Goal: Task Accomplishment & Management: Use online tool/utility

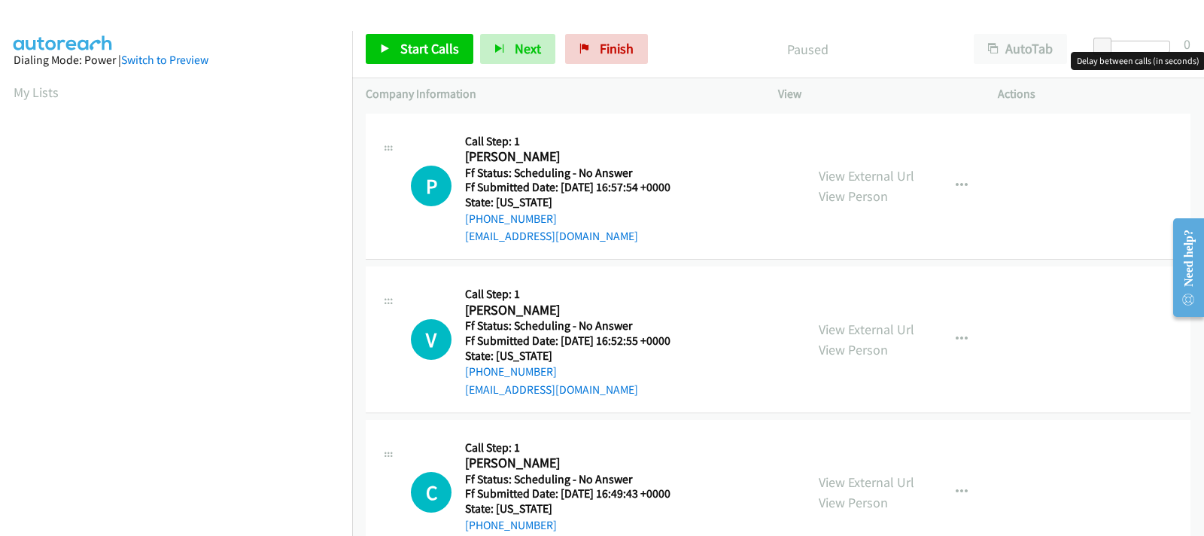
click at [1125, 48] on div at bounding box center [1135, 47] width 69 height 12
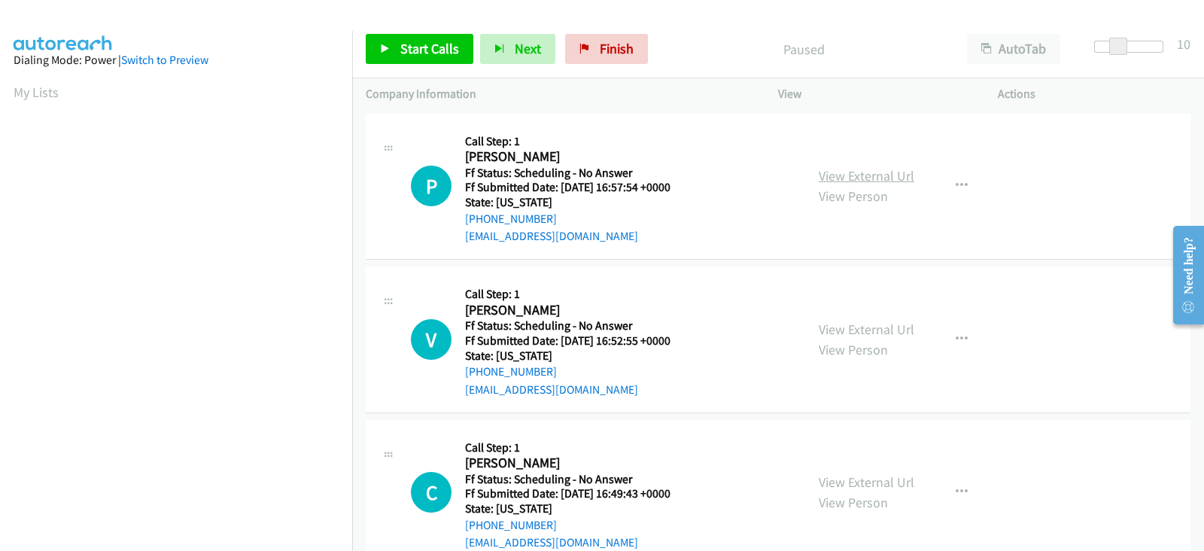
click at [843, 179] on link "View External Url" at bounding box center [867, 175] width 96 height 17
click at [430, 48] on span "Start Calls" at bounding box center [429, 48] width 59 height 17
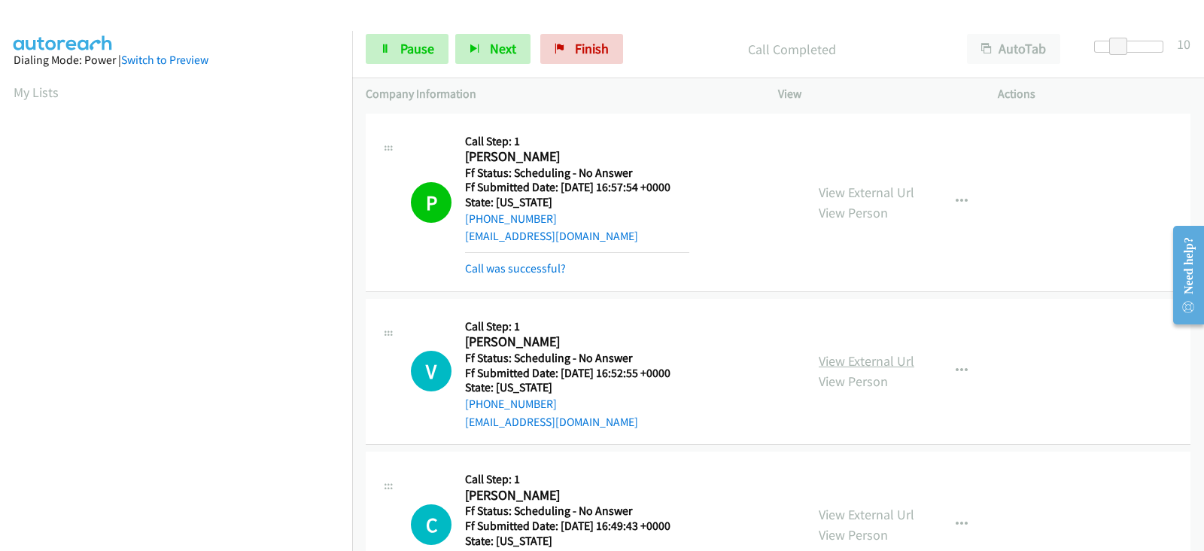
click at [860, 358] on link "View External Url" at bounding box center [867, 360] width 96 height 17
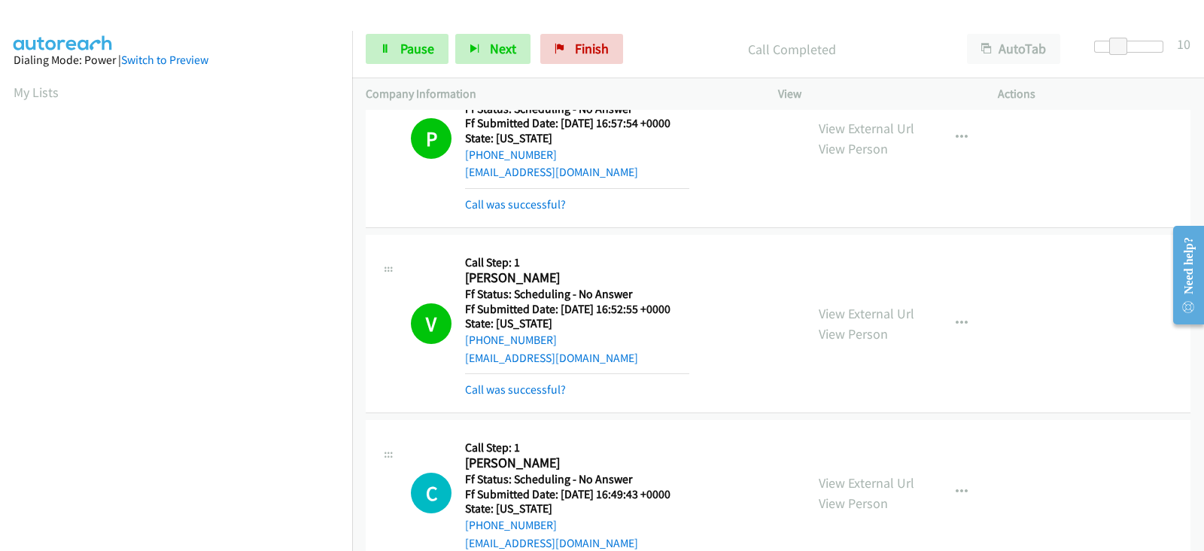
scroll to position [251, 0]
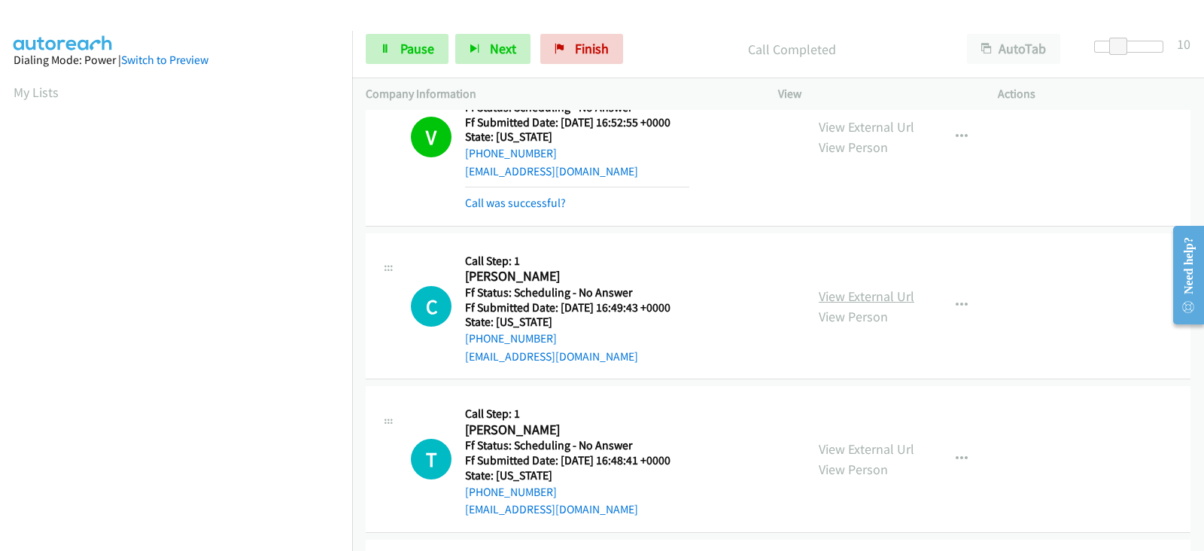
click at [823, 291] on link "View External Url" at bounding box center [867, 296] width 96 height 17
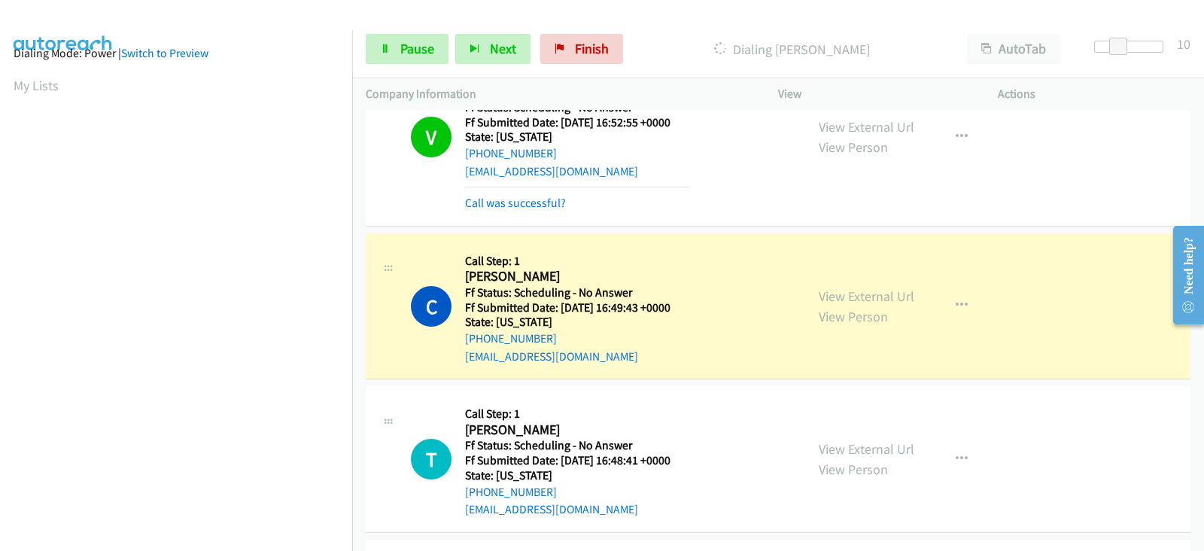
scroll to position [297, 0]
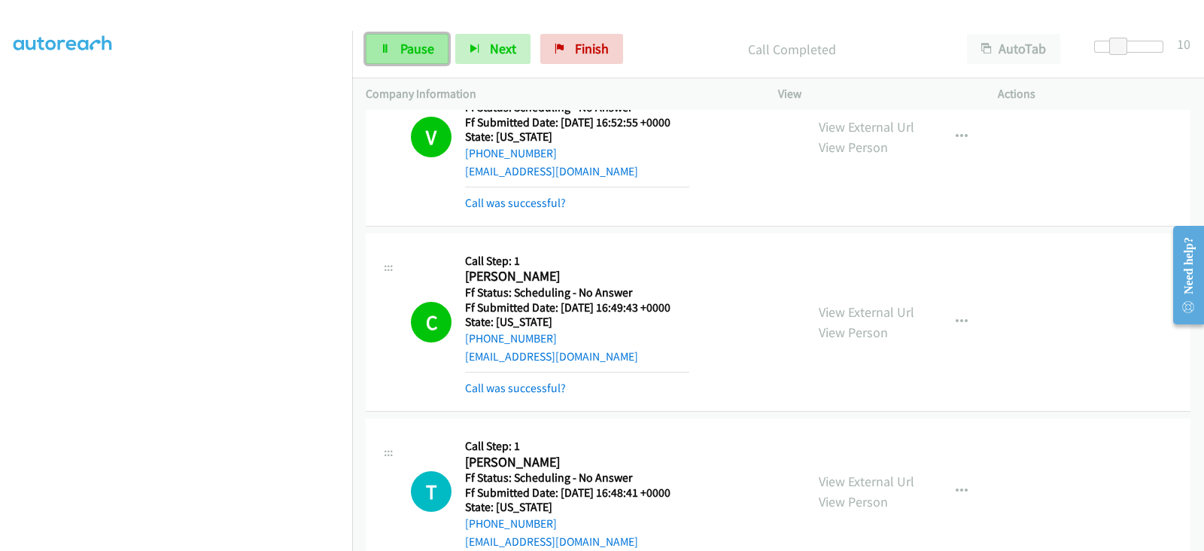
click at [412, 54] on span "Pause" at bounding box center [417, 48] width 34 height 17
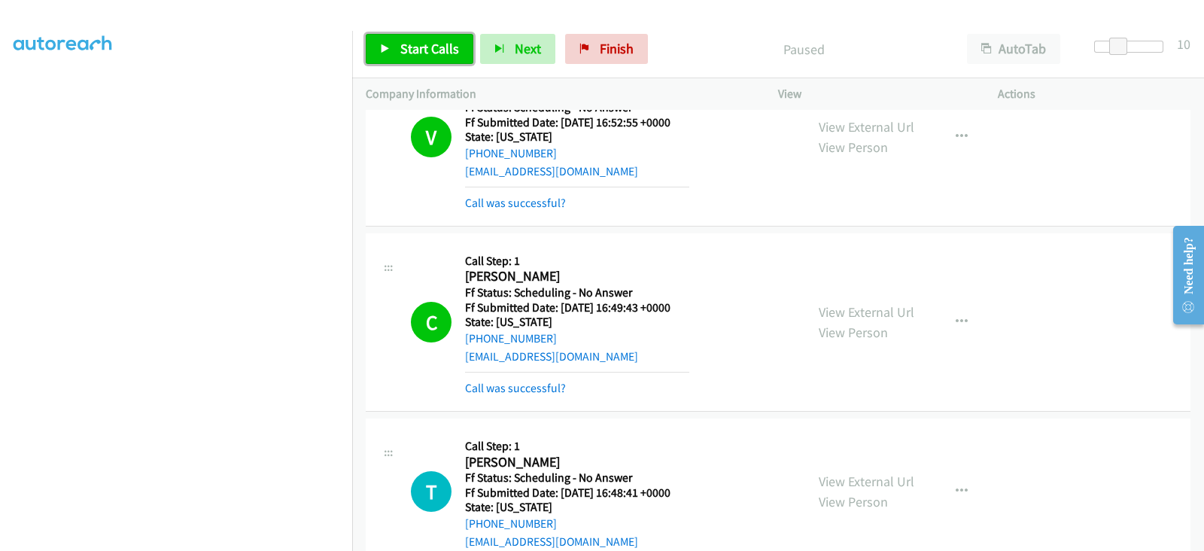
click at [417, 54] on span "Start Calls" at bounding box center [429, 48] width 59 height 17
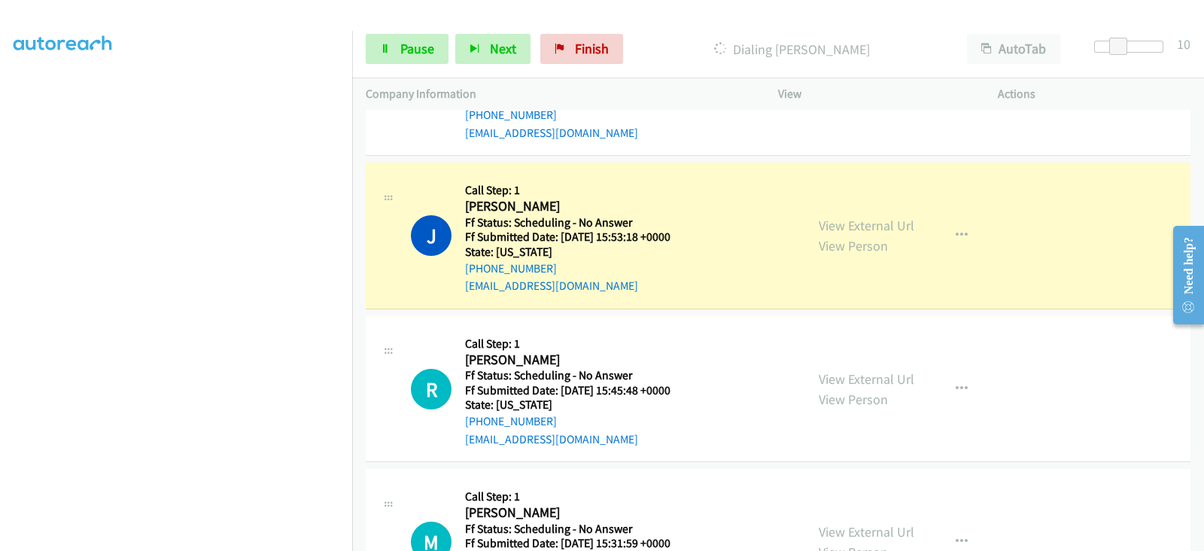
scroll to position [689, 0]
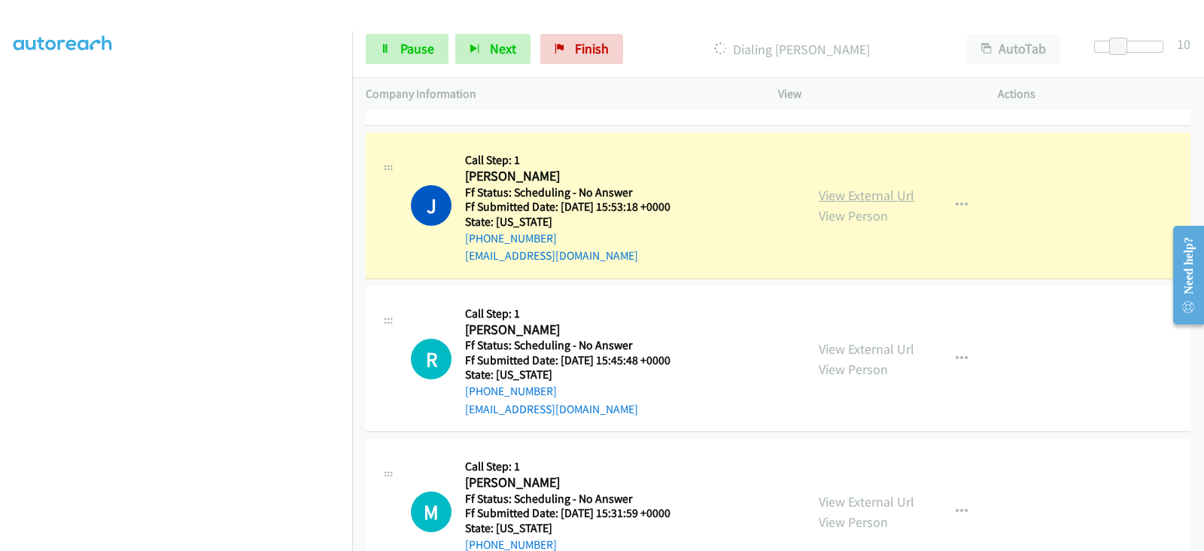
click at [835, 193] on link "View External Url" at bounding box center [867, 195] width 96 height 17
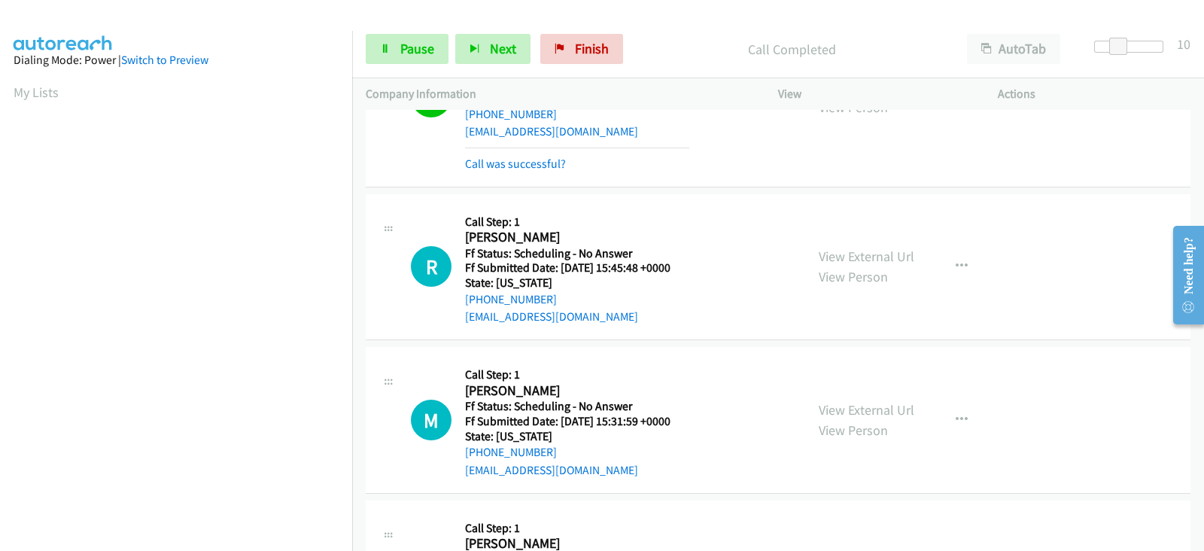
scroll to position [815, 0]
click at [820, 253] on link "View External Url" at bounding box center [867, 254] width 96 height 17
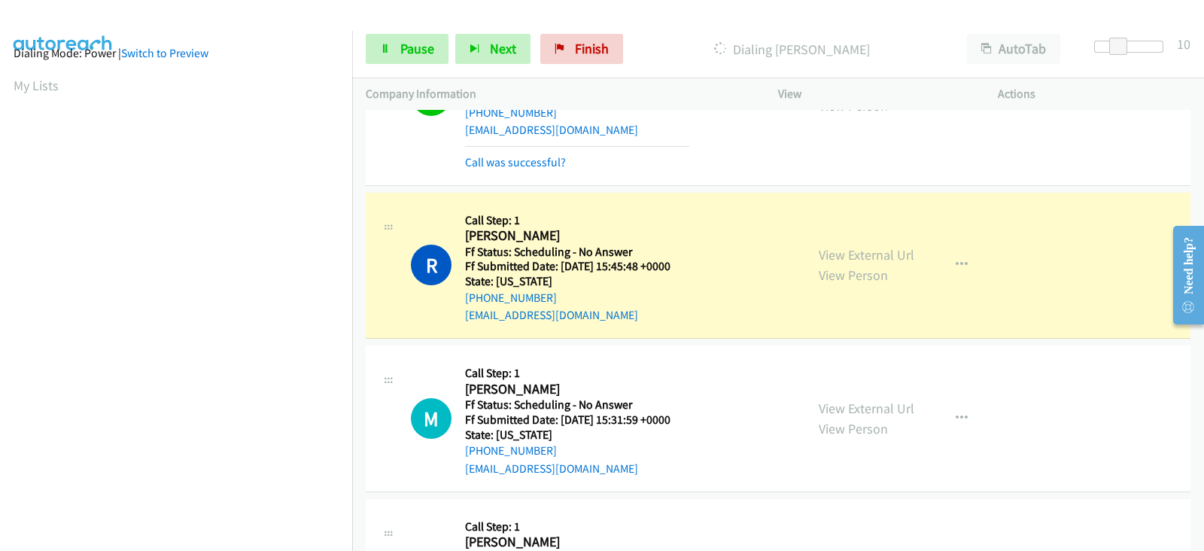
scroll to position [297, 0]
click at [409, 53] on span "Pause" at bounding box center [417, 48] width 34 height 17
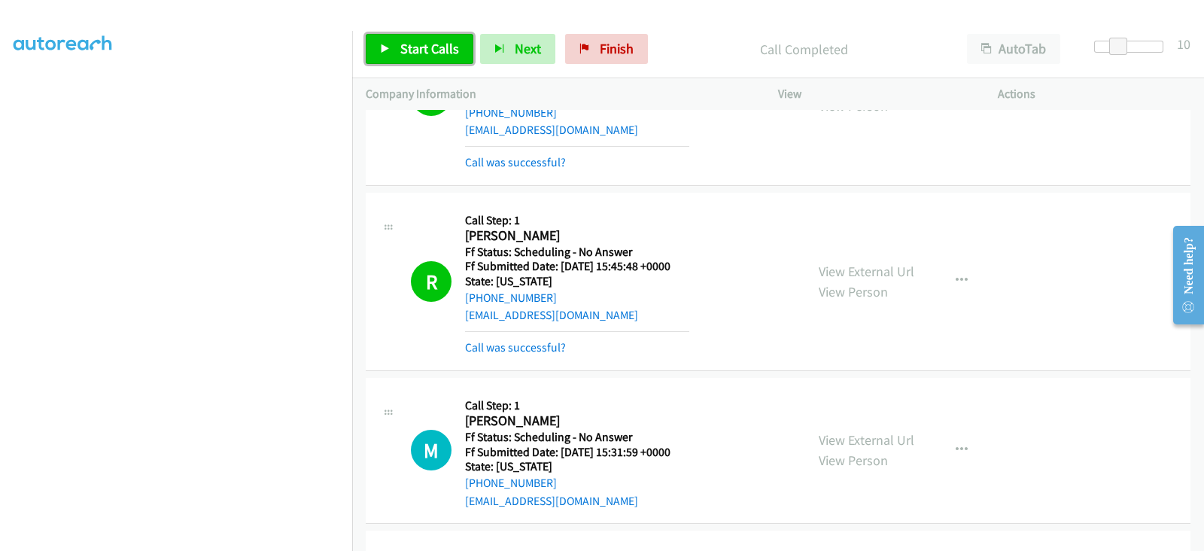
click at [413, 54] on span "Start Calls" at bounding box center [429, 48] width 59 height 17
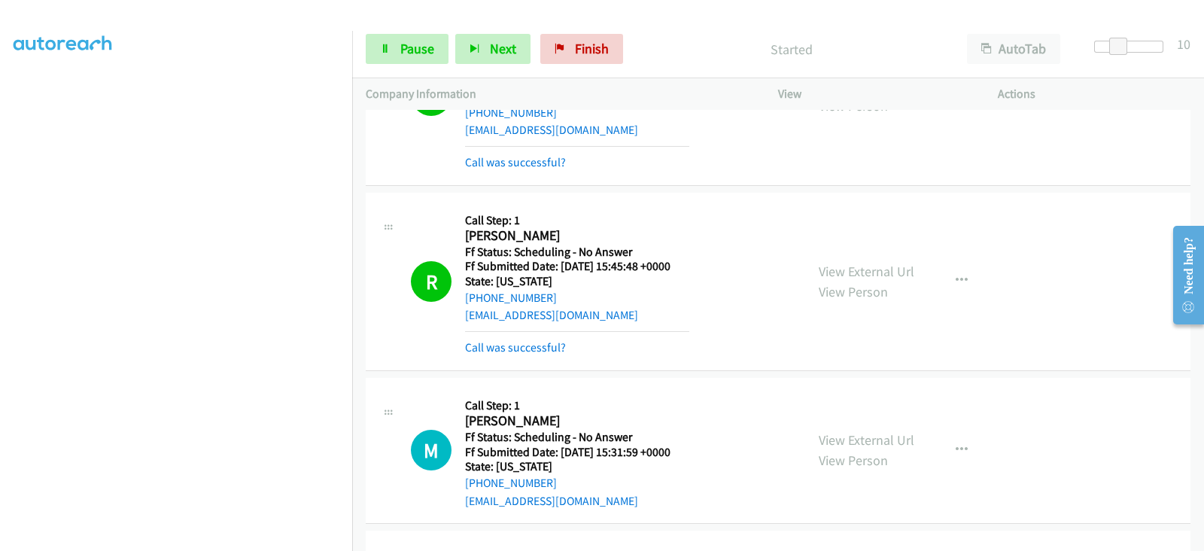
click at [657, 193] on div "R Callback Scheduled Call Step: 1 Richard Bayne America/Denver Ff Status: Sched…" at bounding box center [778, 282] width 825 height 178
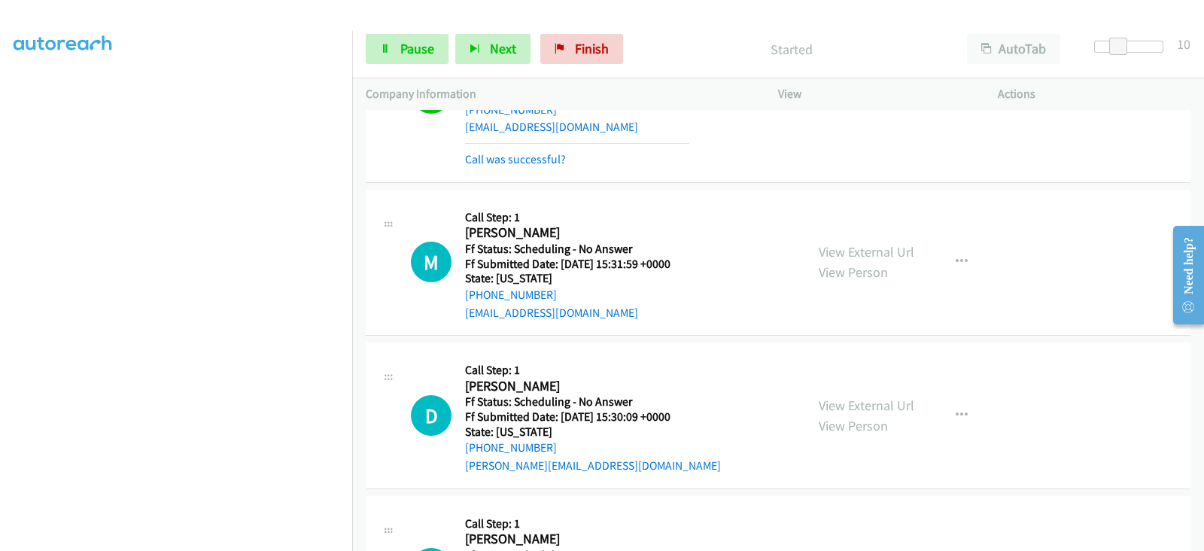
scroll to position [1066, 0]
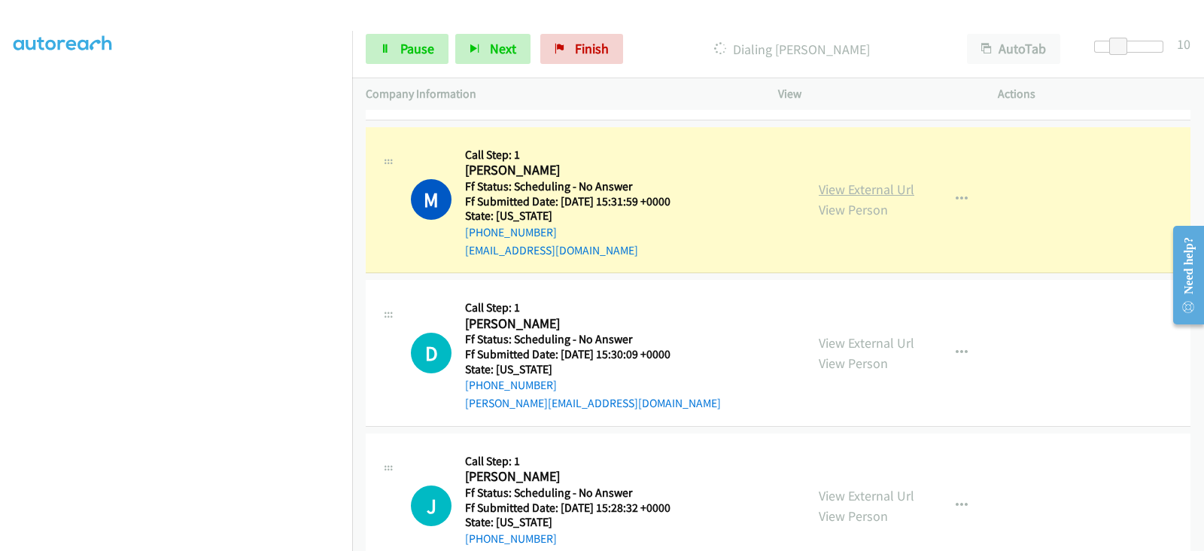
click at [851, 193] on link "View External Url" at bounding box center [867, 189] width 96 height 17
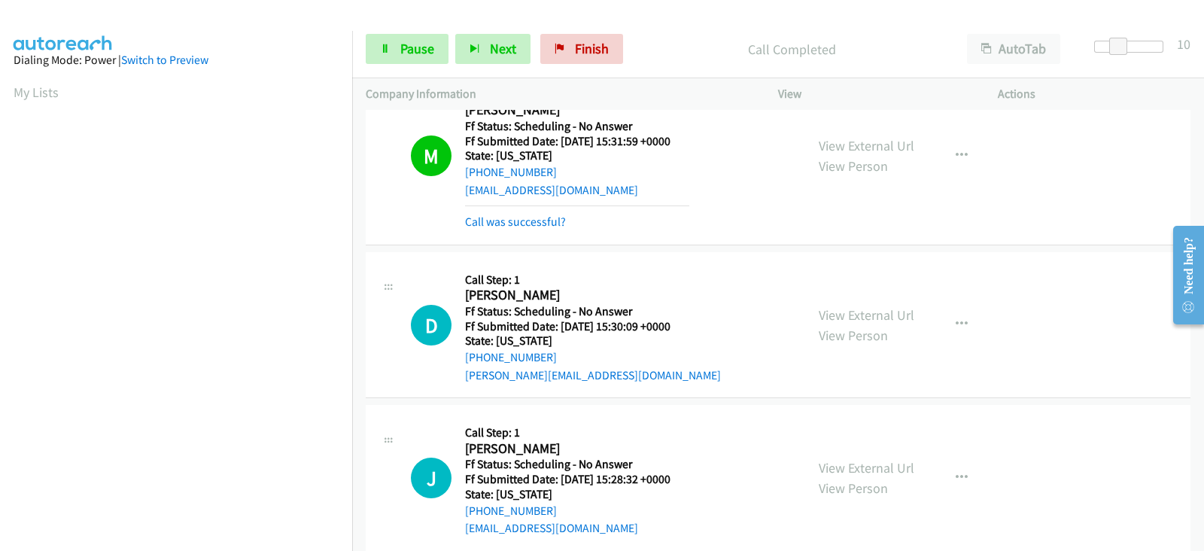
scroll to position [1192, 0]
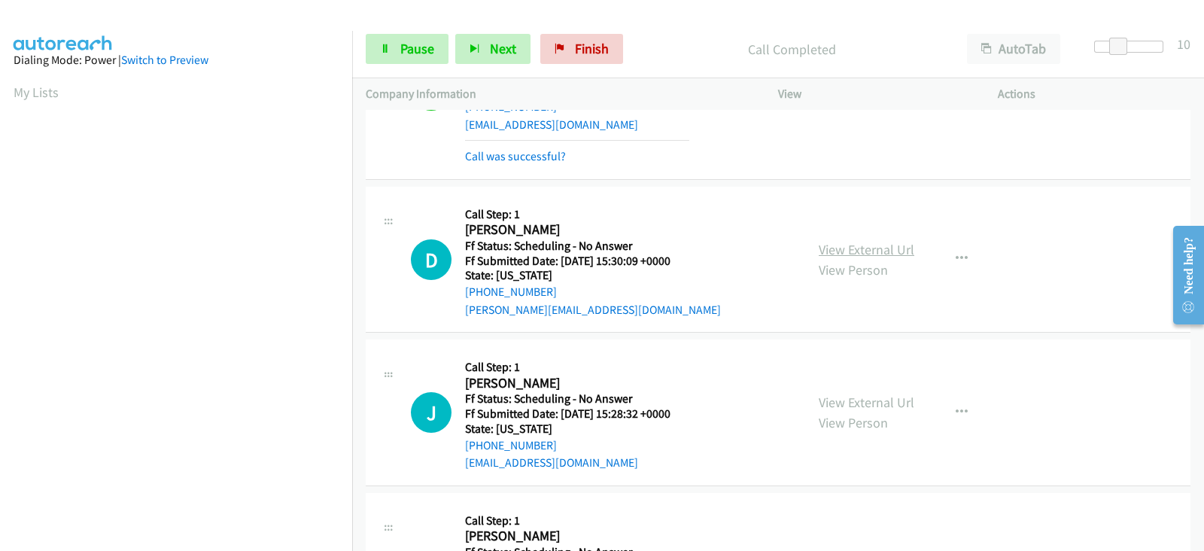
click at [847, 247] on link "View External Url" at bounding box center [867, 249] width 96 height 17
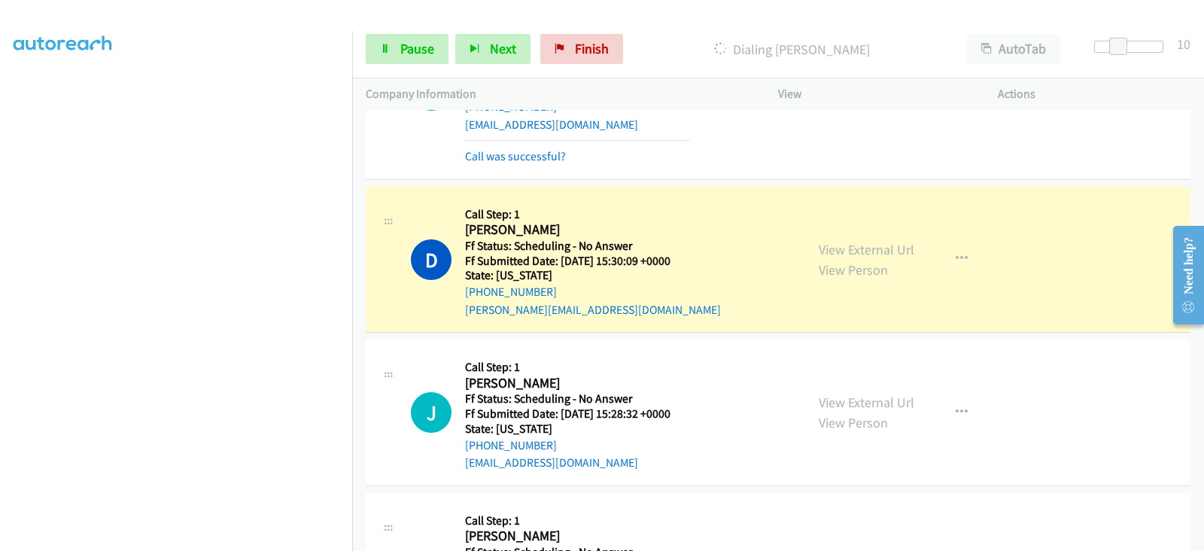
scroll to position [0, 0]
click at [854, 248] on link "View External Url" at bounding box center [867, 249] width 96 height 17
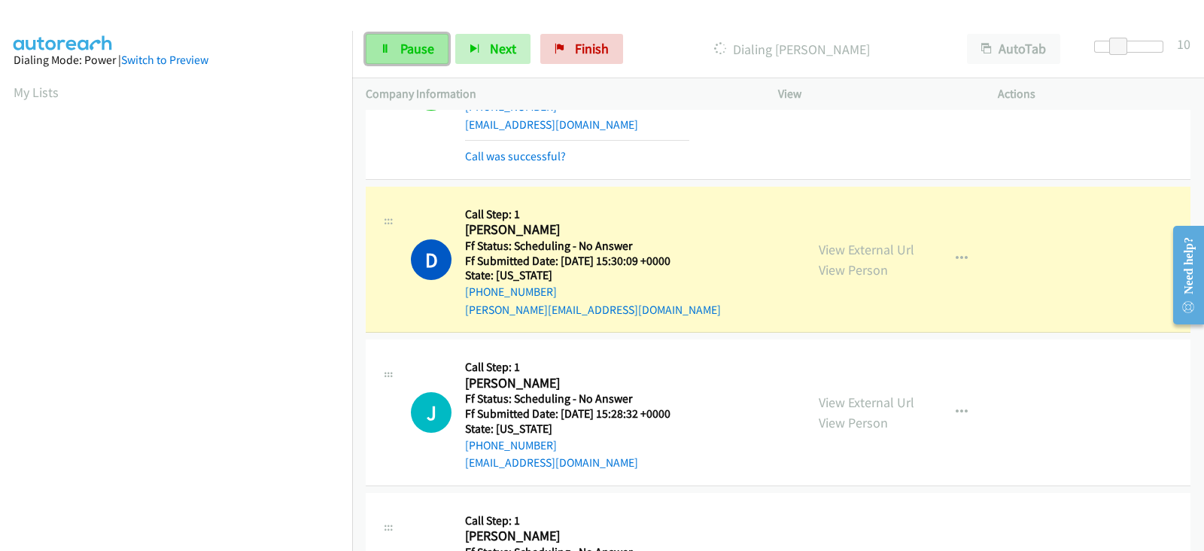
click at [416, 51] on span "Pause" at bounding box center [417, 48] width 34 height 17
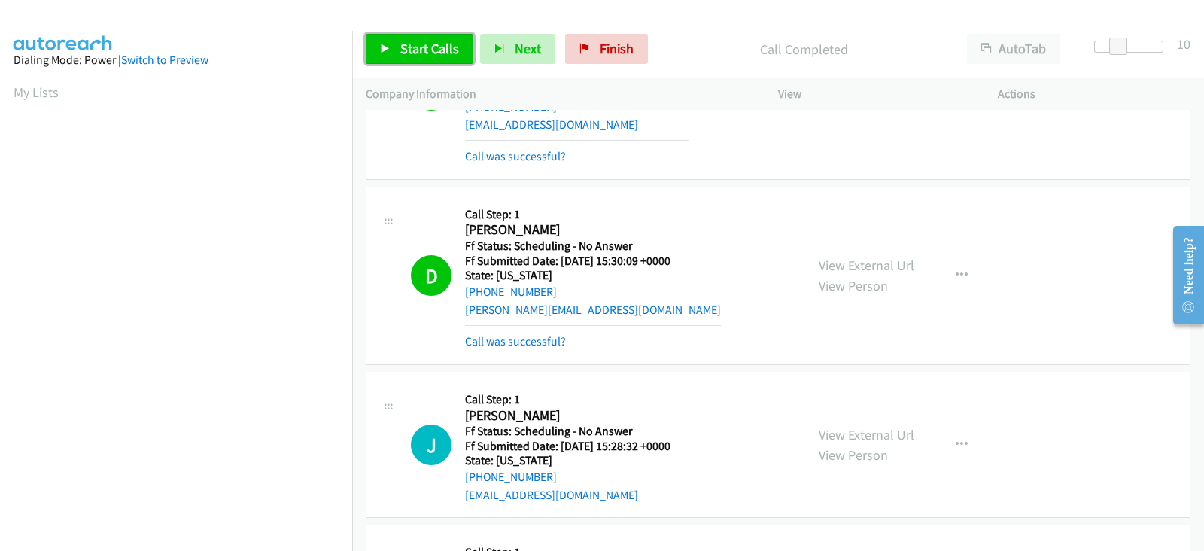
click at [420, 45] on span "Start Calls" at bounding box center [429, 48] width 59 height 17
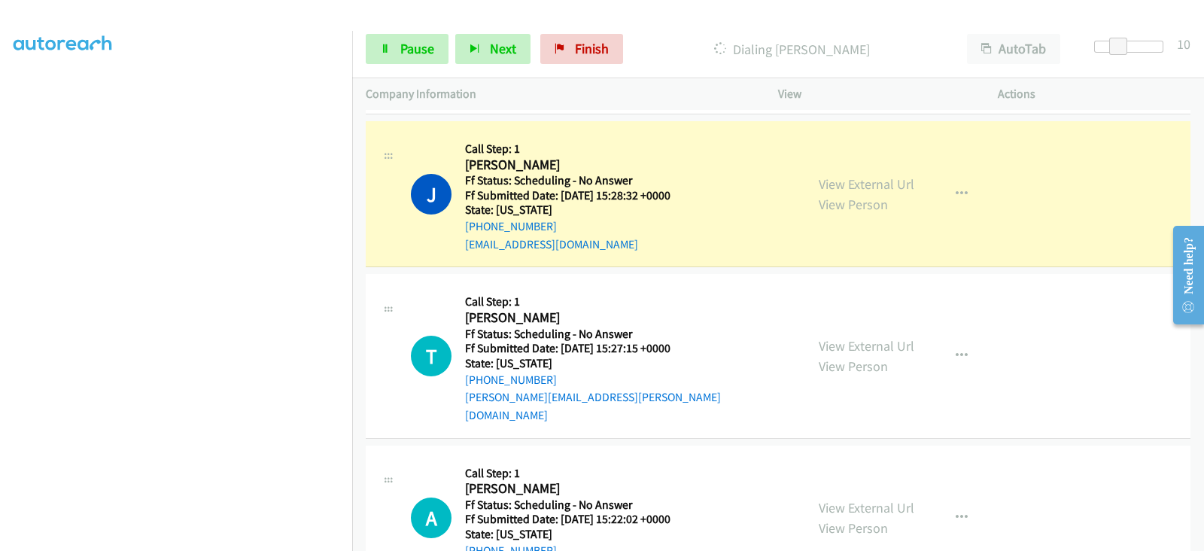
scroll to position [297, 0]
click at [846, 179] on link "View External Url" at bounding box center [867, 183] width 96 height 17
click at [413, 50] on span "Pause" at bounding box center [417, 48] width 34 height 17
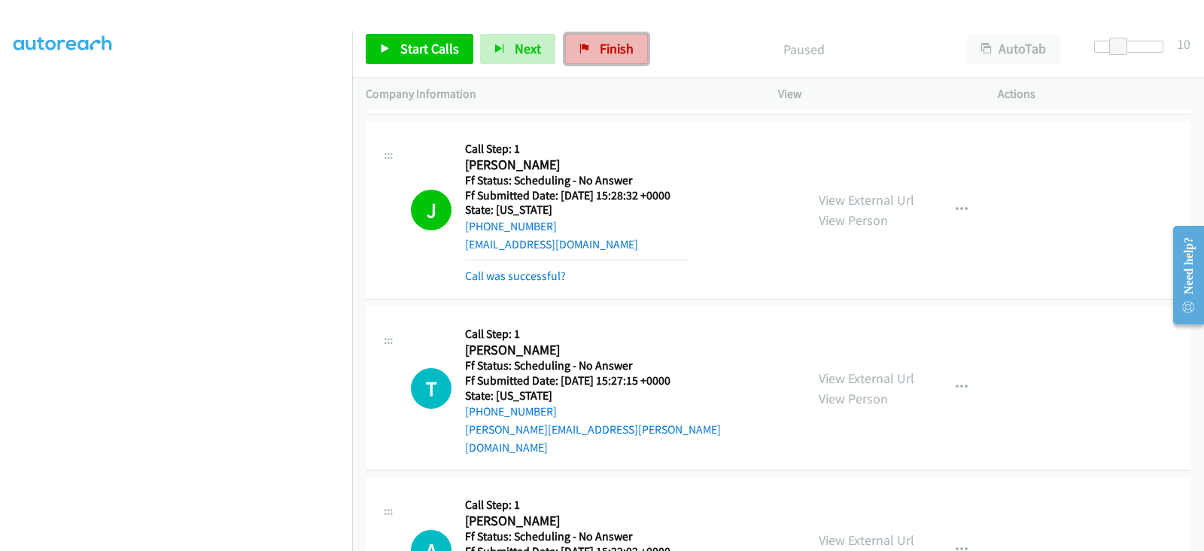
click at [603, 47] on span "Finish" at bounding box center [617, 48] width 34 height 17
